Goal: Task Accomplishment & Management: Manage account settings

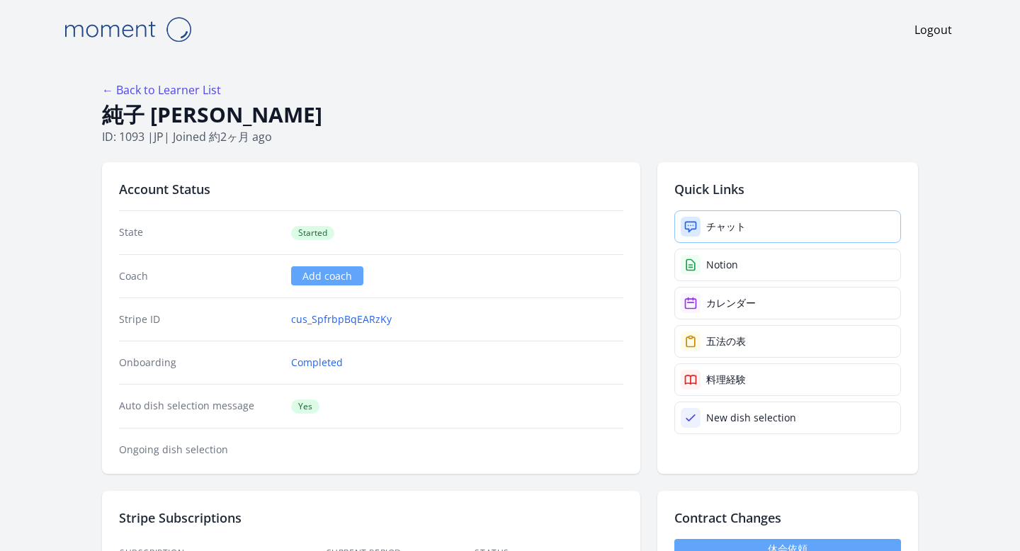
click at [709, 229] on div "チャット" at bounding box center [727, 227] width 40 height 14
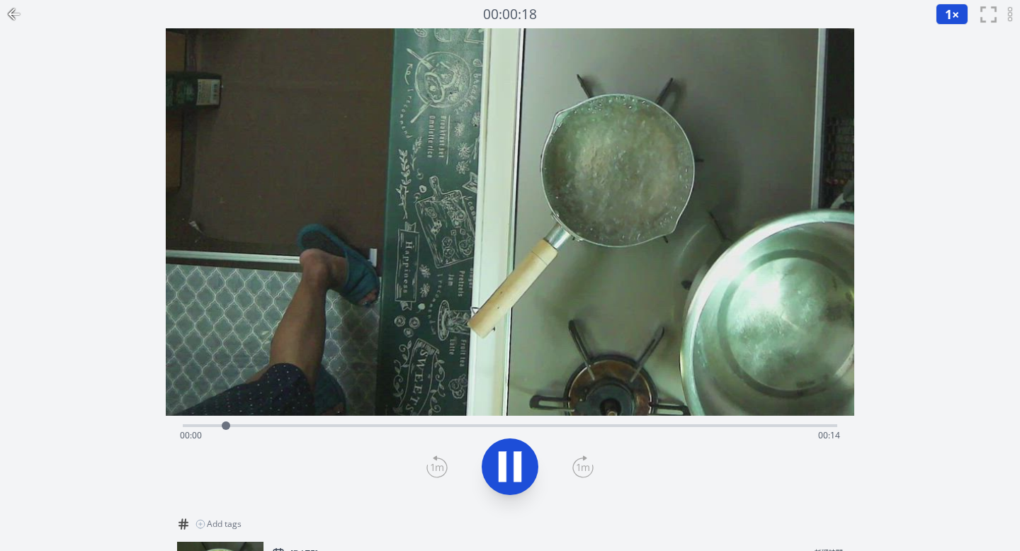
click at [394, 422] on div "Time elapsed: 00:00 Time remaining: 00:14" at bounding box center [511, 424] width 656 height 17
click at [566, 422] on div "Time elapsed: 00:06 Time remaining: 00:08" at bounding box center [511, 424] width 656 height 17
click at [714, 426] on div "Time elapsed: 00:09 Time remaining: 00:04" at bounding box center [510, 435] width 661 height 23
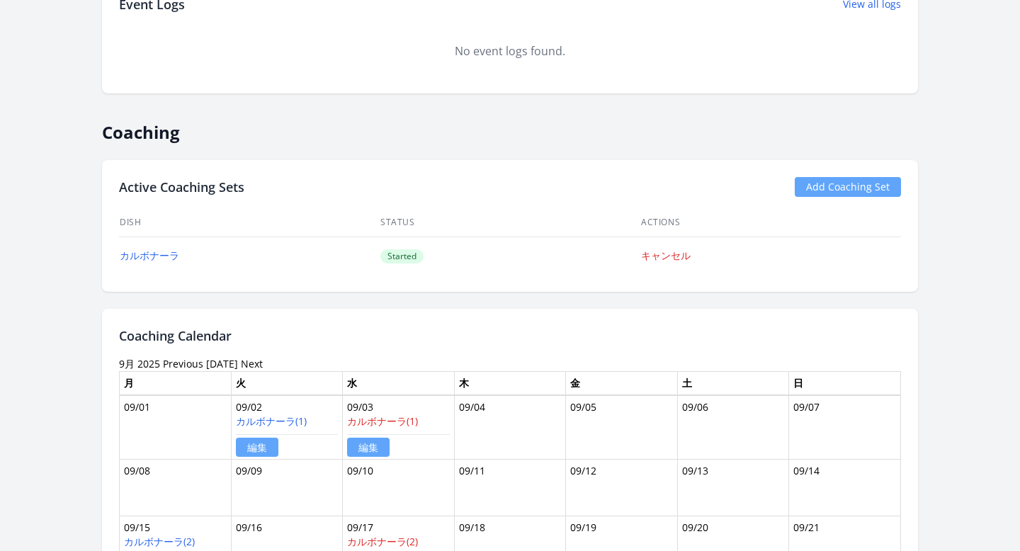
scroll to position [1007, 0]
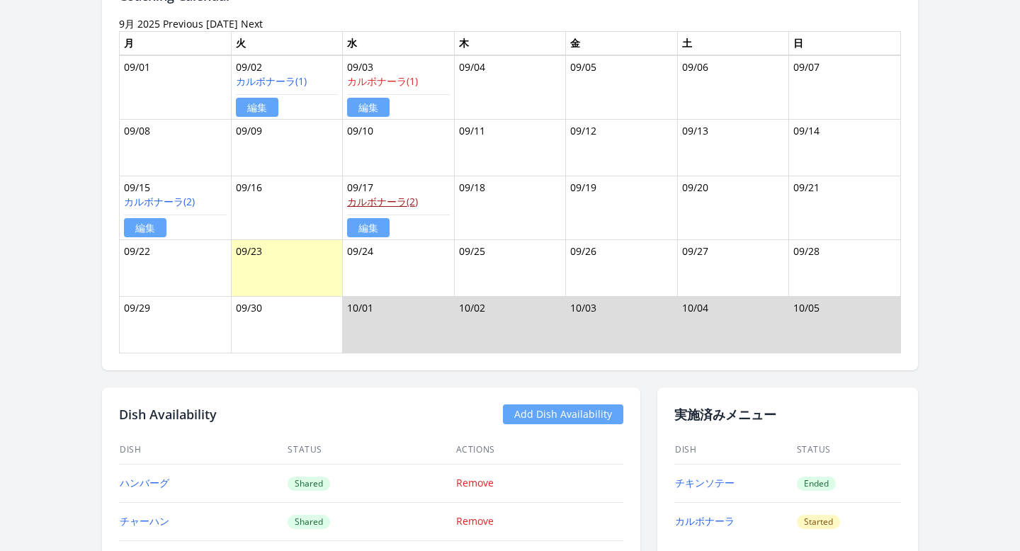
click at [413, 203] on link "カルボナーラ(2)" at bounding box center [382, 201] width 71 height 13
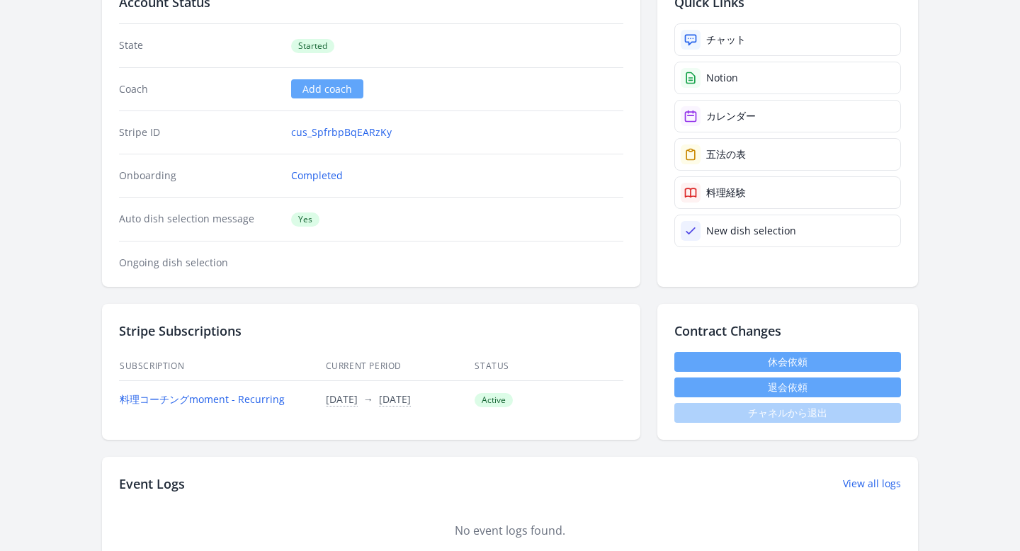
scroll to position [0, 0]
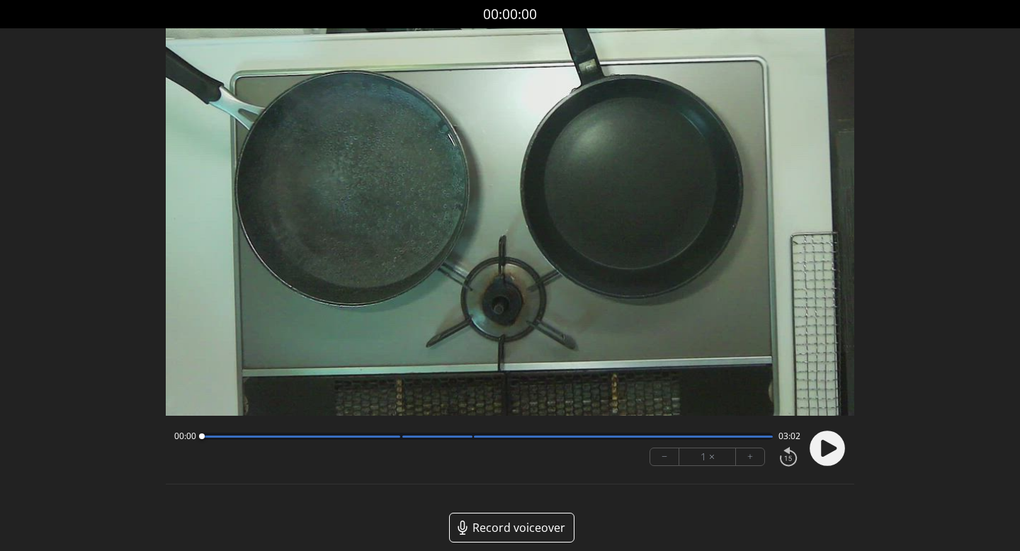
click at [828, 451] on icon at bounding box center [829, 448] width 16 height 17
click at [829, 443] on circle at bounding box center [827, 448] width 35 height 35
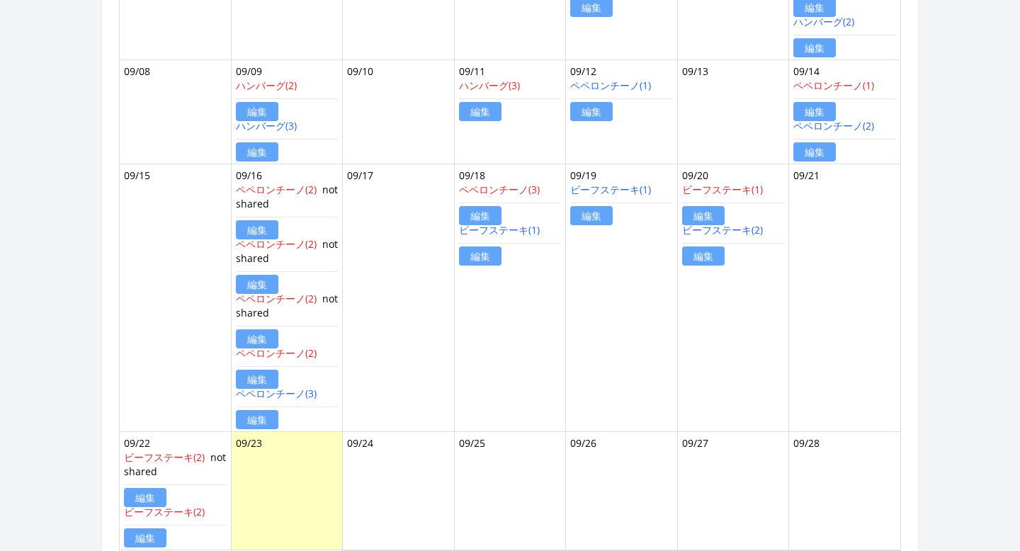
scroll to position [1307, 0]
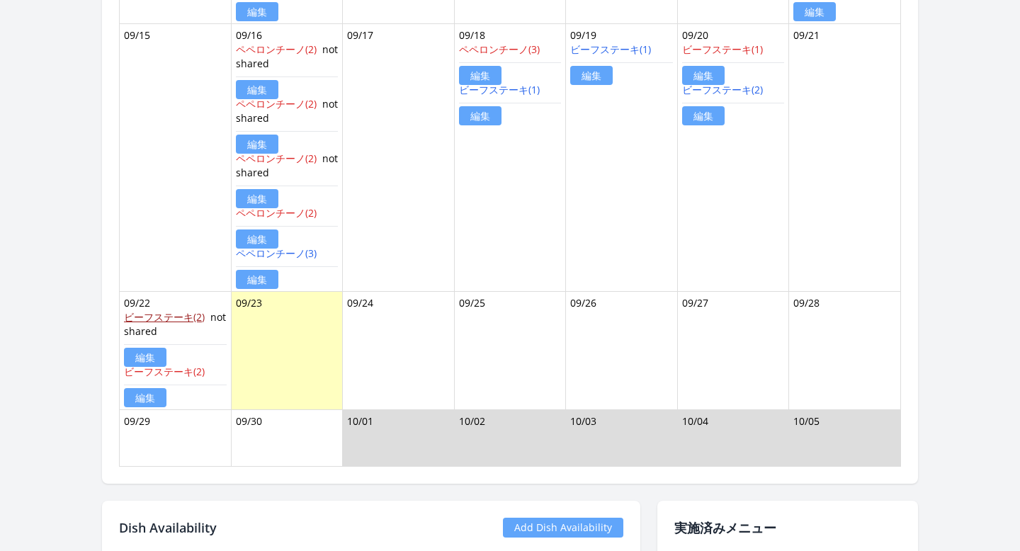
click at [162, 313] on link "ビーフステーキ(2)" at bounding box center [164, 316] width 81 height 13
click at [184, 373] on link "ビーフステーキ(2)" at bounding box center [164, 371] width 81 height 13
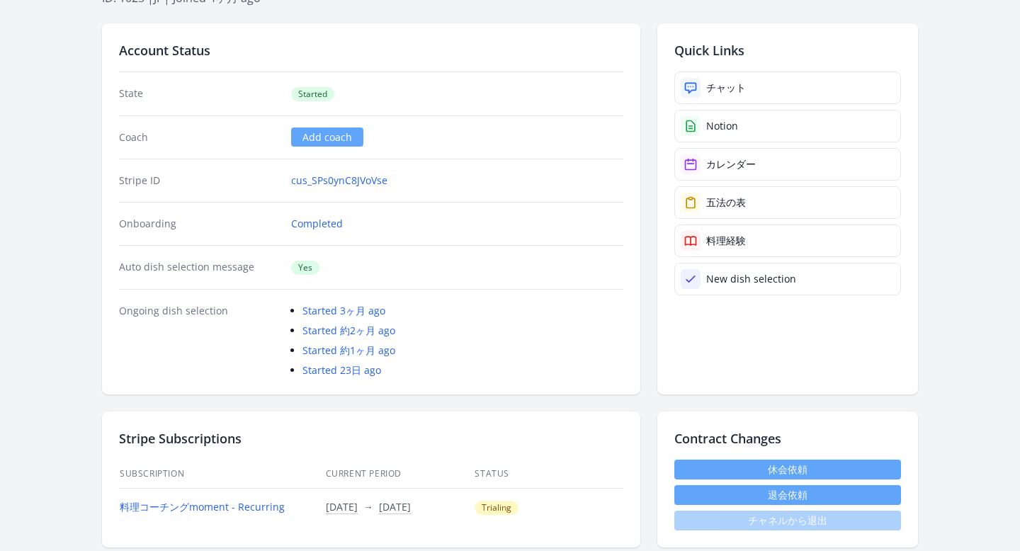
scroll to position [0, 0]
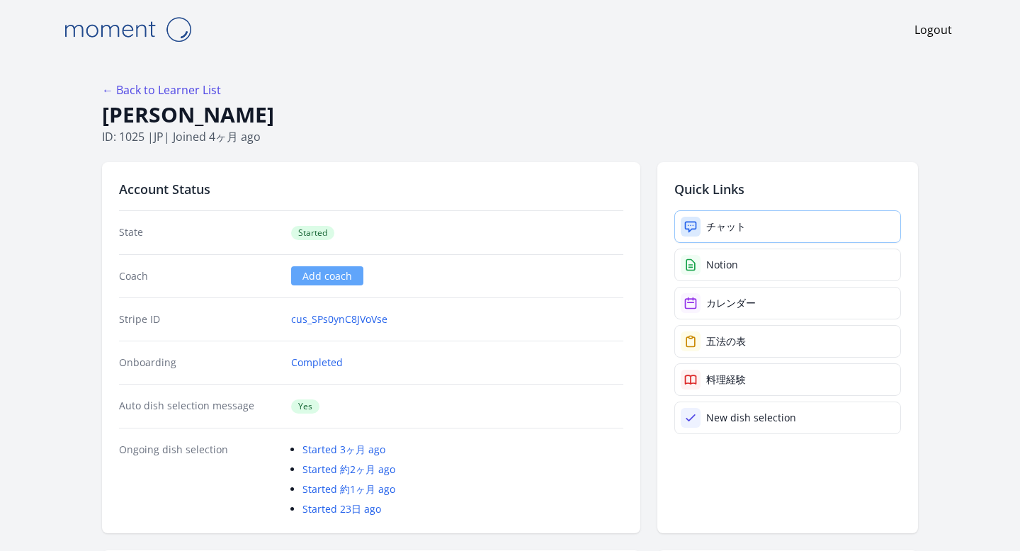
click at [726, 229] on div "チャット" at bounding box center [727, 227] width 40 height 14
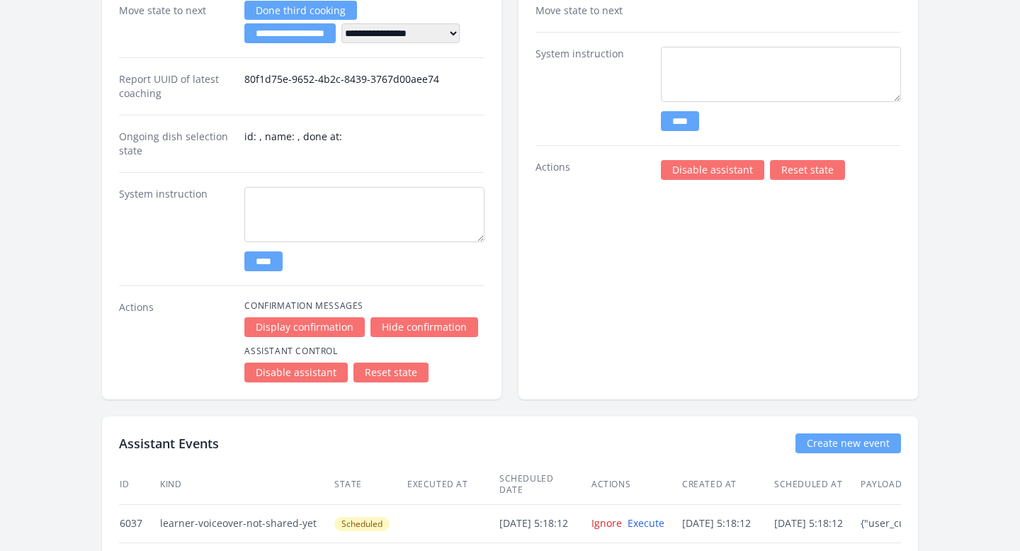
scroll to position [2799, 0]
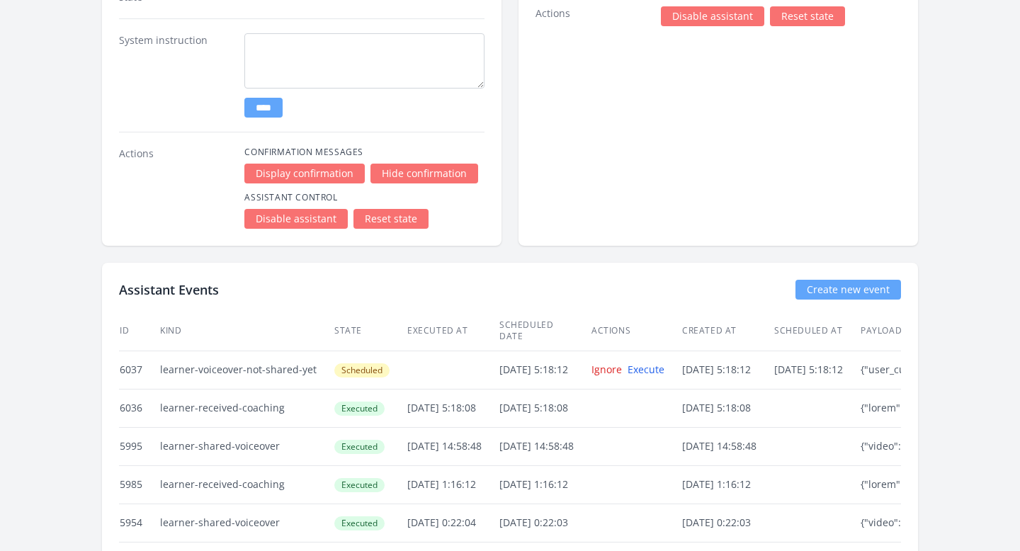
click at [689, 18] on link "Disable assistant" at bounding box center [712, 16] width 103 height 20
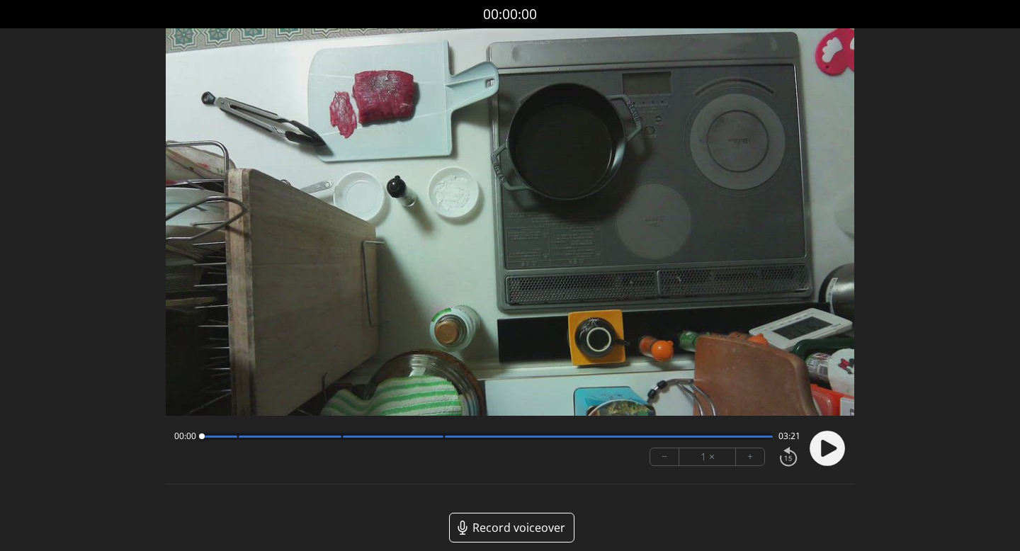
click at [819, 438] on circle at bounding box center [827, 448] width 35 height 35
click at [372, 437] on div at bounding box center [393, 437] width 101 height 2
click at [838, 448] on circle at bounding box center [827, 448] width 35 height 35
click at [822, 444] on icon at bounding box center [829, 448] width 16 height 17
click at [822, 444] on circle at bounding box center [827, 448] width 35 height 35
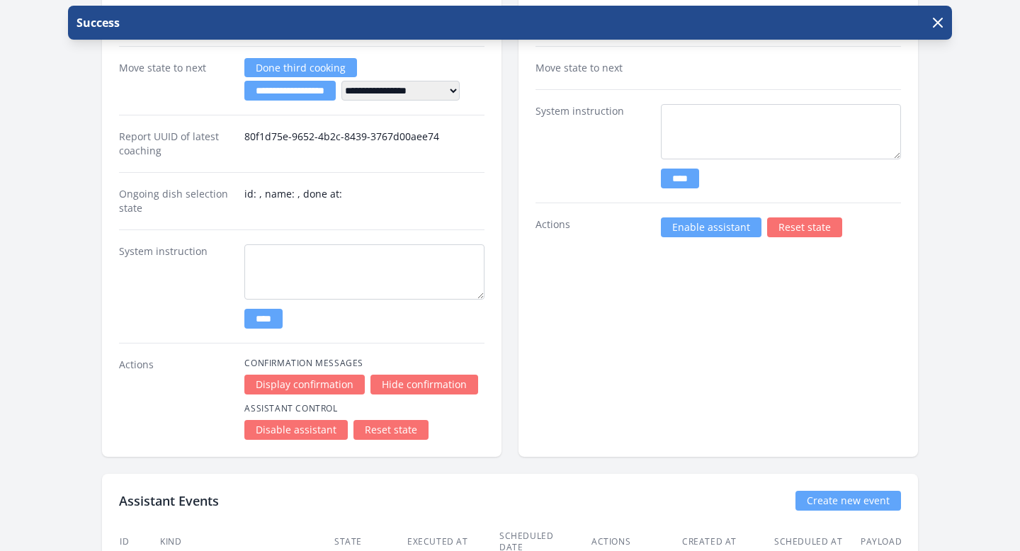
scroll to position [2612, 0]
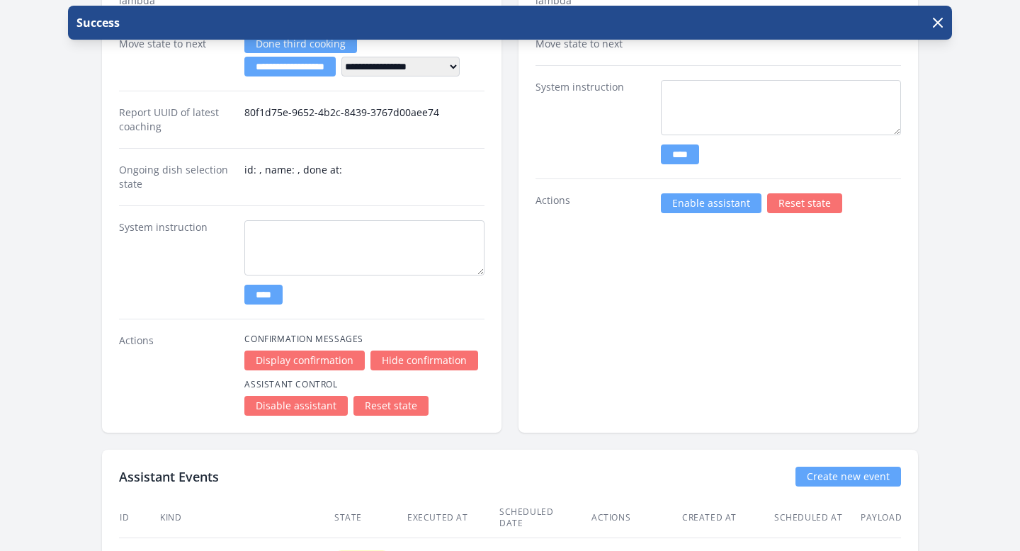
click at [668, 202] on link "Enable assistant" at bounding box center [711, 203] width 101 height 20
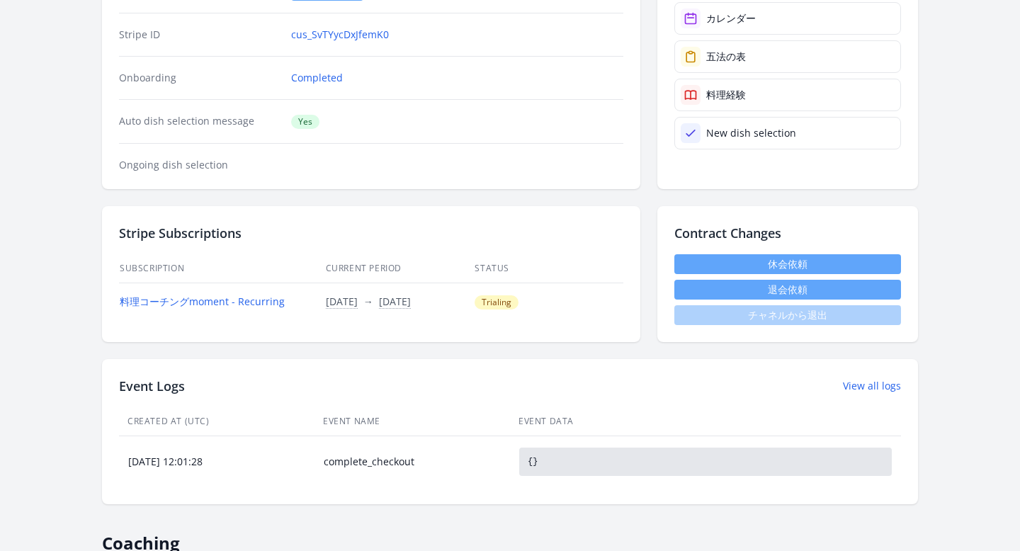
scroll to position [235, 0]
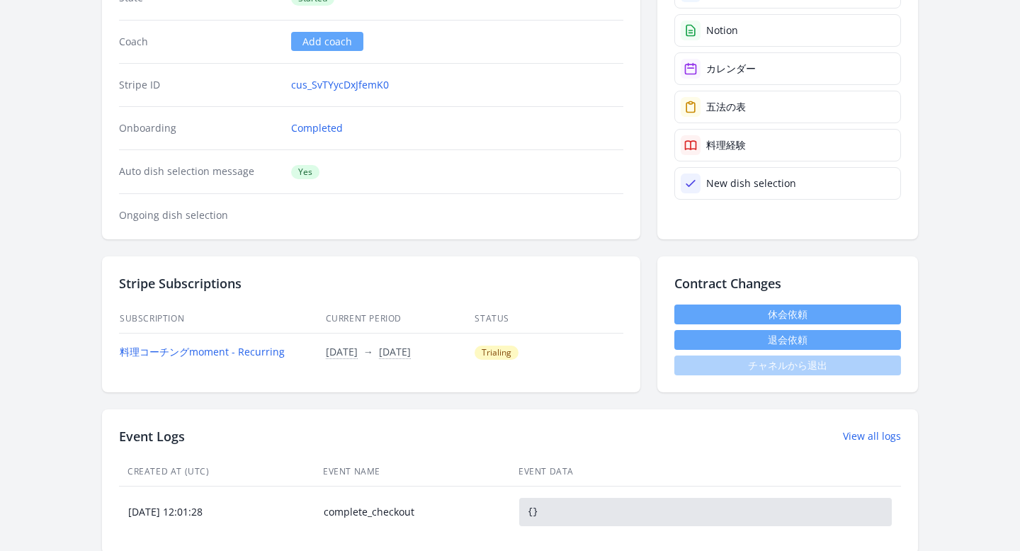
click at [688, 342] on button "退会依頼" at bounding box center [788, 340] width 227 height 20
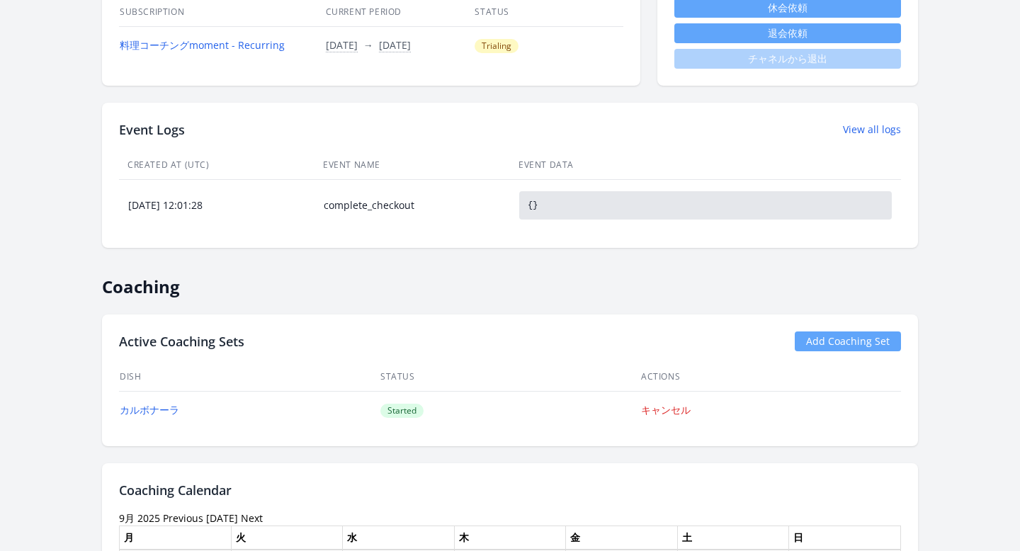
scroll to position [419, 0]
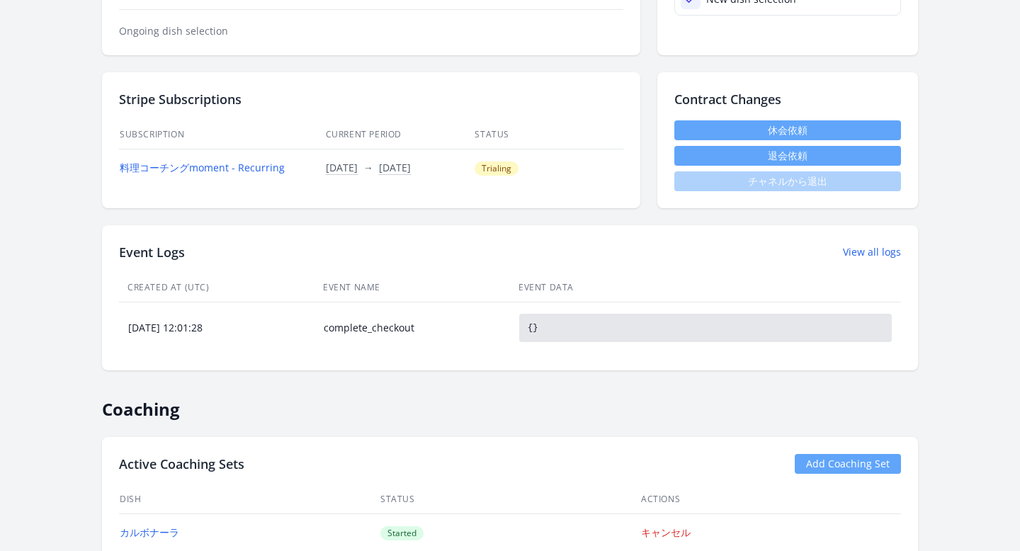
click at [685, 159] on button "退会依頼" at bounding box center [788, 156] width 227 height 20
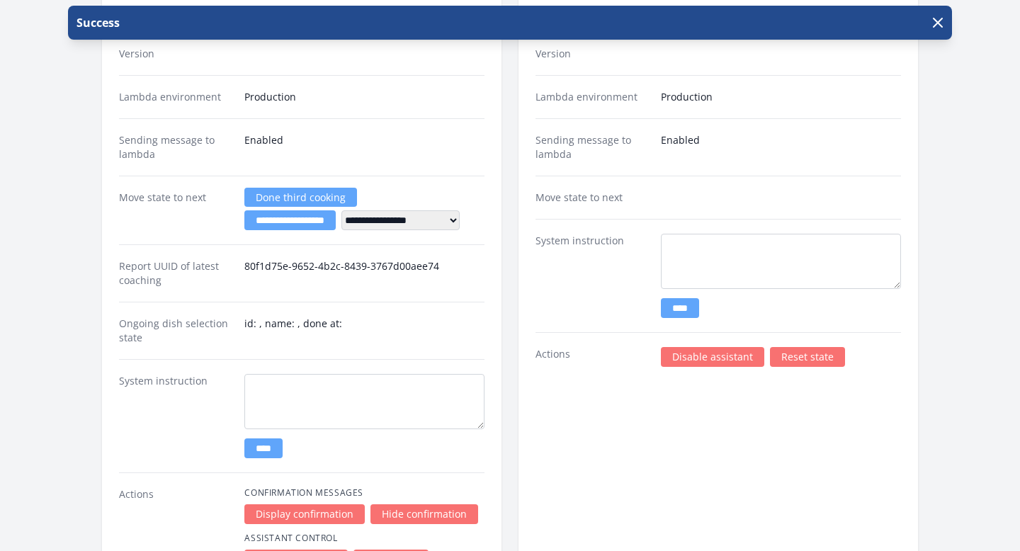
scroll to position [2614, 0]
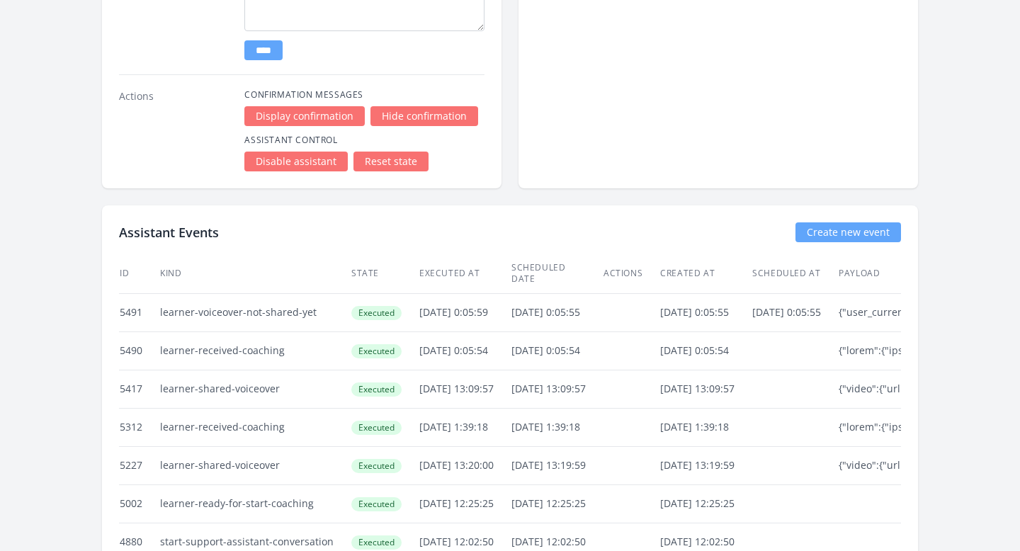
scroll to position [2395, 0]
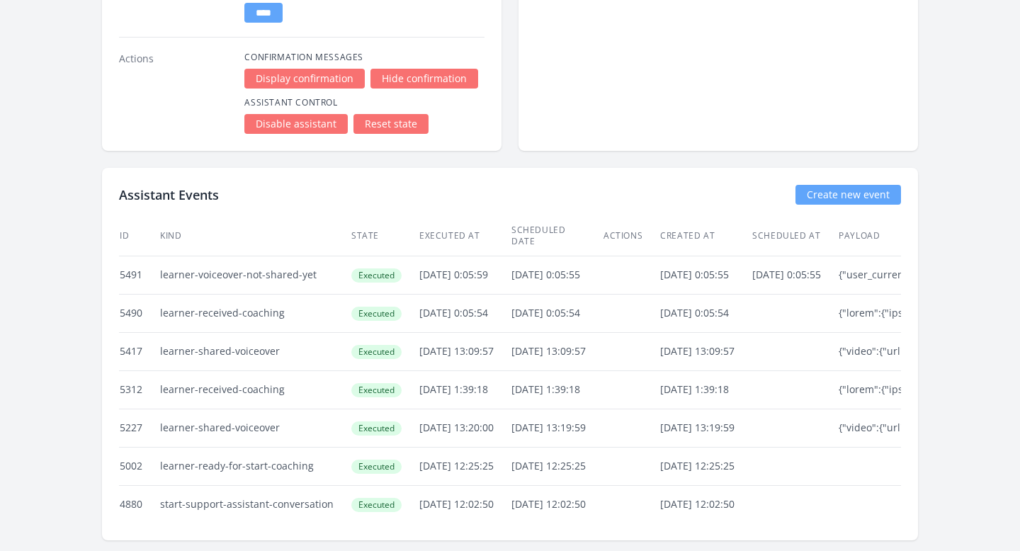
click at [245, 270] on td "learner-voiceover-not-shared-yet" at bounding box center [254, 275] width 191 height 38
click at [323, 259] on td "learner-voiceover-not-shared-yet" at bounding box center [254, 275] width 191 height 38
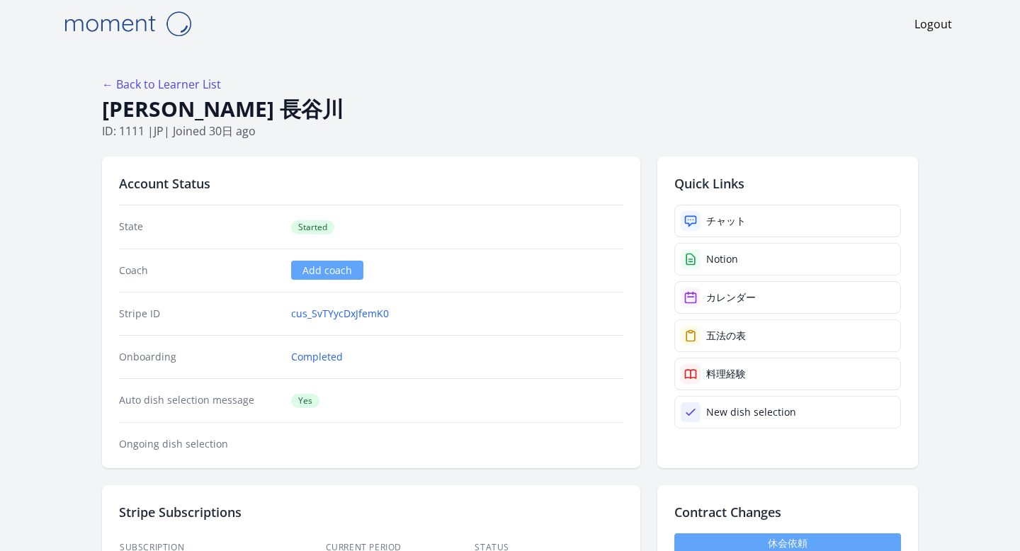
scroll to position [0, 0]
